Goal: Find specific page/section: Find specific page/section

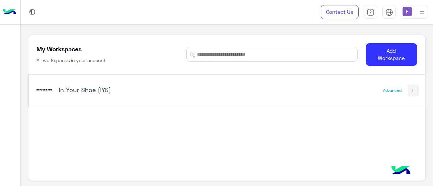
click at [89, 90] on h5 "In Your Shoe (IYS)" at bounding box center [128, 90] width 138 height 8
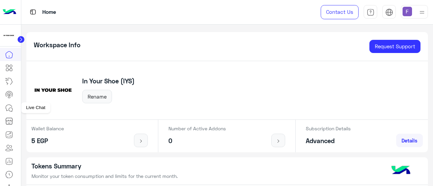
click at [12, 109] on icon at bounding box center [9, 108] width 8 height 8
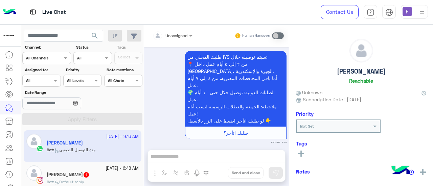
scroll to position [29, 0]
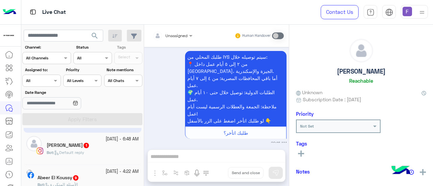
click at [104, 157] on div "Bot : Default reply" at bounding box center [93, 156] width 92 height 12
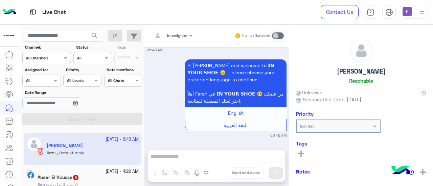
scroll to position [73, 0]
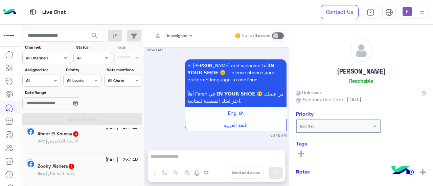
click at [94, 140] on div "Bot : الأسئلة المتكررة" at bounding box center [88, 144] width 101 height 12
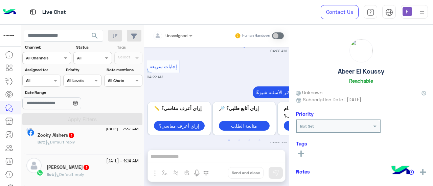
scroll to position [104, 0]
click at [105, 136] on div "Zooky Alshers 1" at bounding box center [88, 136] width 101 height 7
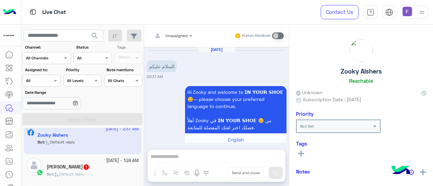
scroll to position [27, 0]
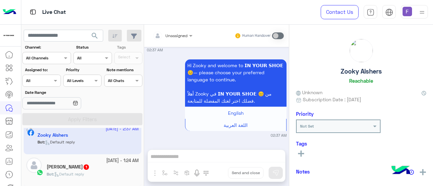
click at [86, 163] on div "18 September - 1:24 AM" at bounding box center [93, 161] width 92 height 6
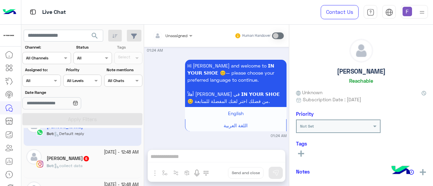
scroll to position [146, 0]
click at [97, 155] on div "Muhammed 6" at bounding box center [93, 158] width 92 height 7
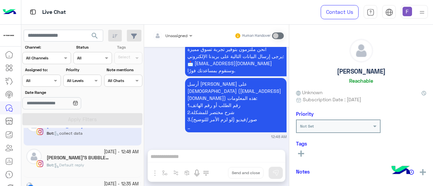
scroll to position [178, 0]
click at [107, 155] on div "MERAKI’S BUBBLE 11" at bounding box center [93, 158] width 92 height 7
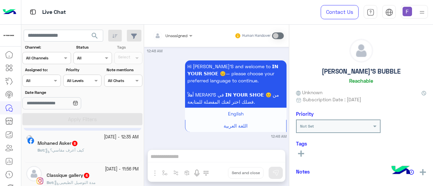
click at [84, 150] on span "كيف أعرف مقاسي؟" at bounding box center [64, 150] width 39 height 5
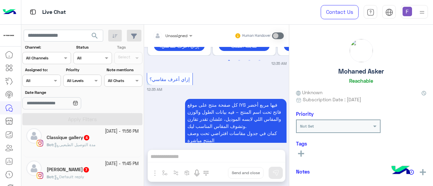
click at [77, 150] on div "Bot : مدة التوصيل الطبعيى" at bounding box center [93, 148] width 92 height 12
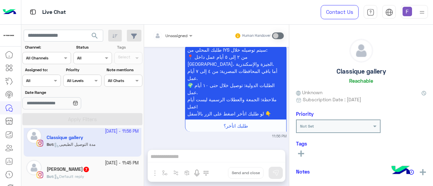
click at [115, 163] on small "17 September - 11:45 PM" at bounding box center [122, 163] width 34 height 6
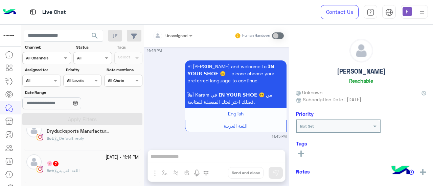
click at [95, 169] on div "Bot : اللغة العربية" at bounding box center [93, 174] width 92 height 12
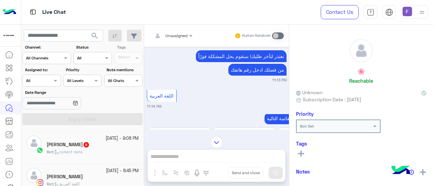
click at [102, 142] on div "Heba Elmahdy 8" at bounding box center [93, 145] width 92 height 7
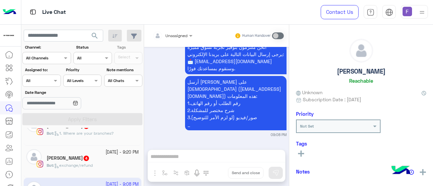
click at [86, 163] on p "Bot : exchange/refund" at bounding box center [70, 166] width 46 height 6
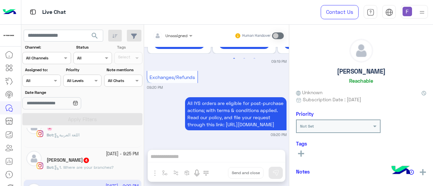
click at [86, 161] on h5 "Mariam Mamdouh 4" at bounding box center [68, 161] width 43 height 6
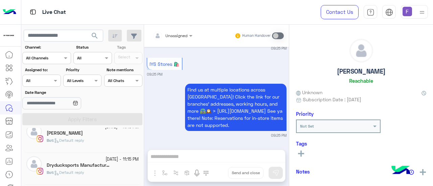
click at [86, 163] on h5 "Dryducksports Manufacturer 4" at bounding box center [79, 166] width 64 height 6
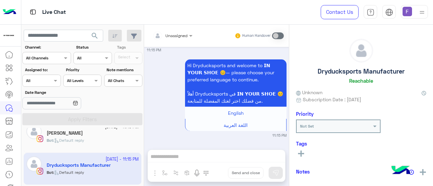
click at [84, 142] on p "Bot : Default reply" at bounding box center [66, 141] width 38 height 6
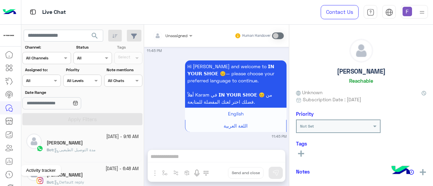
click at [9, 175] on icon at bounding box center [9, 175] width 1 height 2
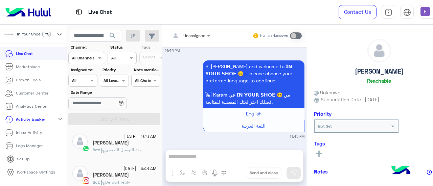
click at [45, 127] on link "Inbox Activity" at bounding box center [23, 133] width 47 height 13
click at [42, 134] on link "Inbox Activity" at bounding box center [23, 133] width 47 height 13
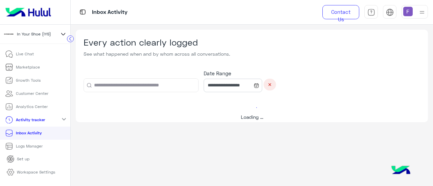
click at [22, 131] on p "Inbox Activity" at bounding box center [29, 133] width 26 height 6
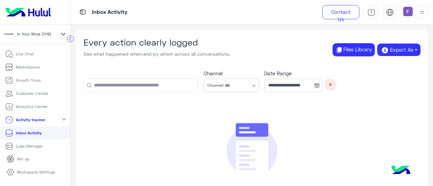
click at [38, 148] on p "Logs Manager" at bounding box center [29, 146] width 27 height 6
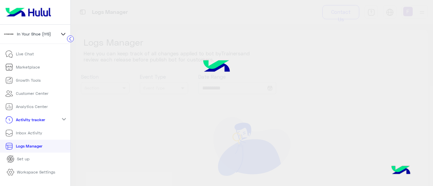
type input "**********"
